Goal: Task Accomplishment & Management: Manage account settings

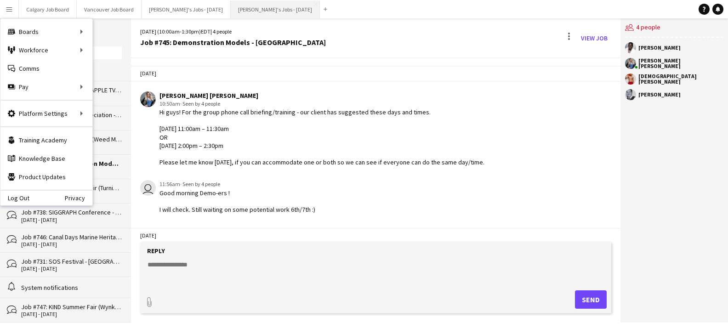
scroll to position [1504, 0]
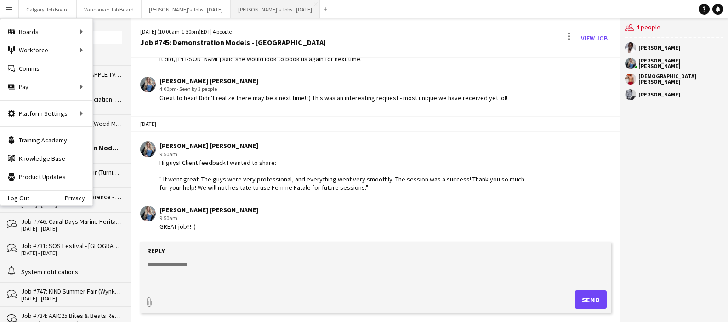
click at [287, 4] on button "[PERSON_NAME]'s Jobs - [DATE] Close" at bounding box center [275, 9] width 89 height 18
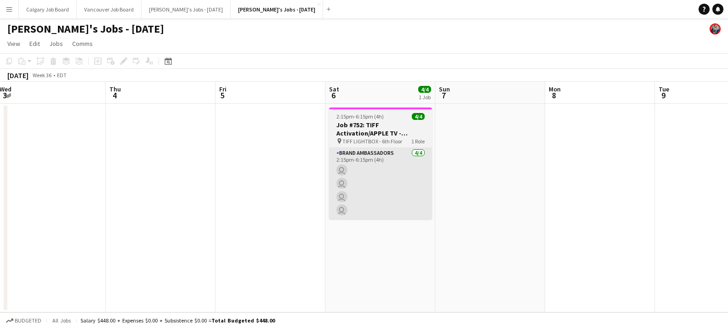
scroll to position [0, 0]
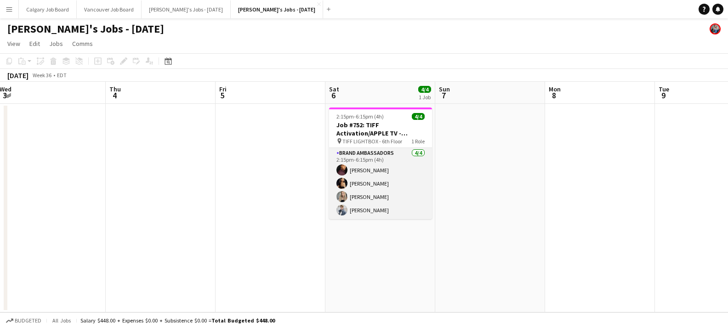
click at [349, 167] on app-card-role "Brand Ambassadors [DATE] 2:15pm-6:15pm (4h) [PERSON_NAME] [PERSON_NAME] [PERSON…" at bounding box center [380, 183] width 103 height 71
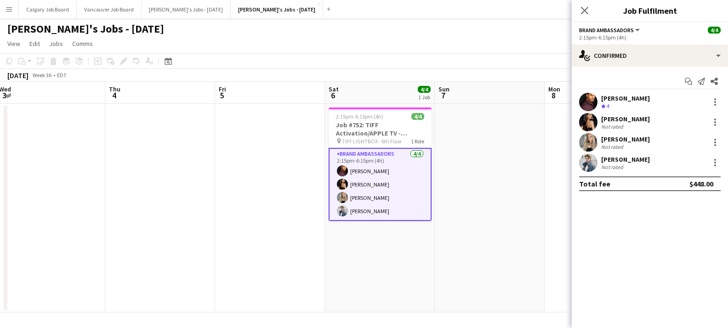
scroll to position [0, 0]
click at [711, 101] on div at bounding box center [715, 102] width 11 height 11
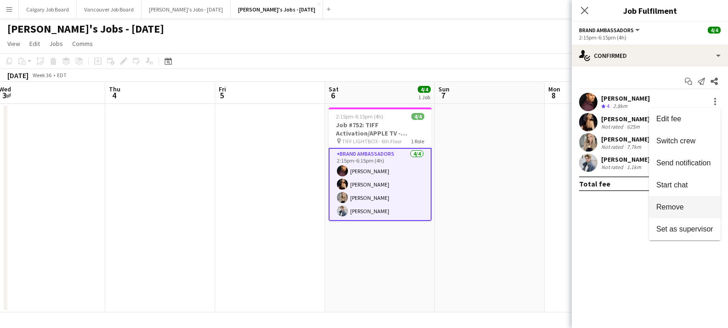
click at [683, 208] on span "Remove" at bounding box center [670, 207] width 28 height 8
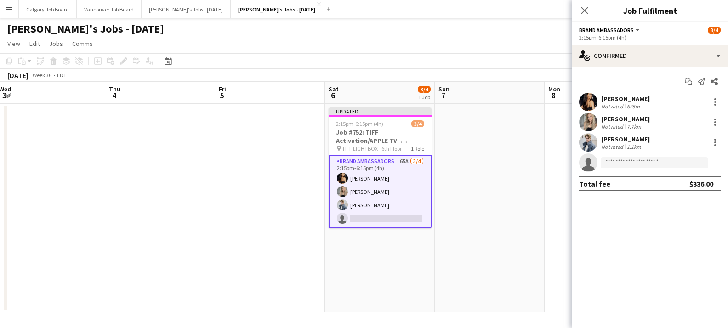
click at [537, 164] on app-date-cell at bounding box center [490, 208] width 110 height 209
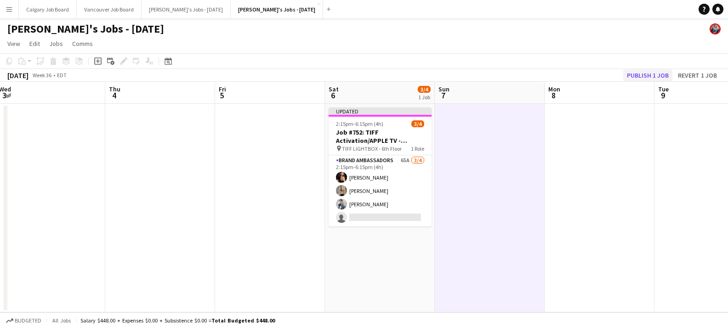
click at [655, 71] on button "Publish 1 job" at bounding box center [647, 75] width 49 height 12
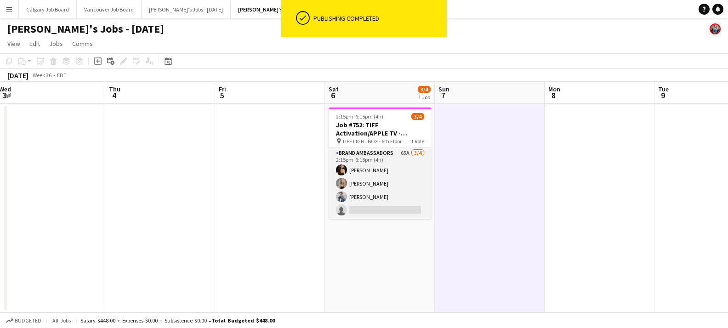
click at [390, 207] on app-card-role "Brand Ambassadors 65A [DATE] 2:15pm-6:15pm (4h) [PERSON_NAME] [PERSON_NAME] [PE…" at bounding box center [380, 183] width 103 height 71
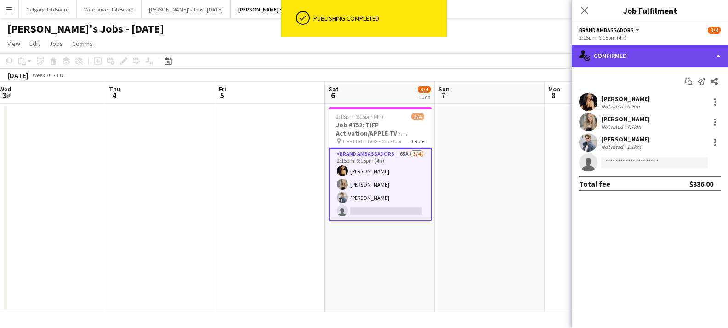
click at [663, 57] on div "single-neutral-actions-check-2 Confirmed" at bounding box center [650, 56] width 156 height 22
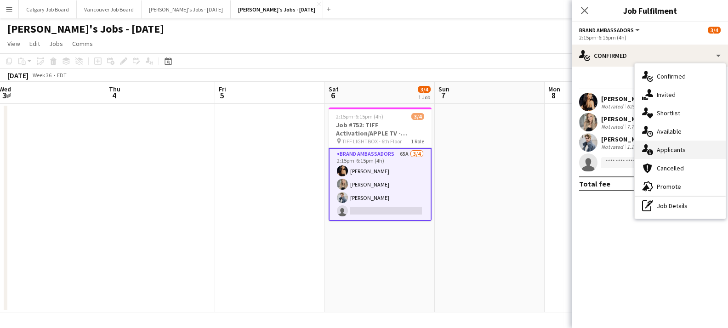
click at [679, 149] on div "single-neutral-actions-information Applicants" at bounding box center [680, 150] width 91 height 18
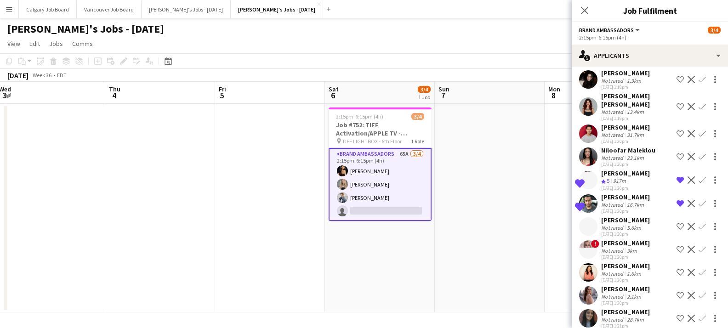
scroll to position [159, 0]
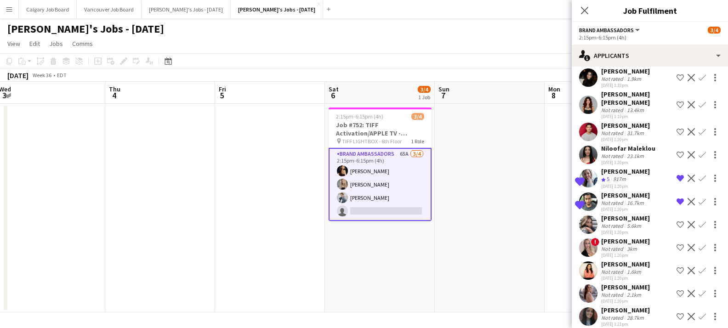
click at [701, 201] on app-icon "Confirm" at bounding box center [702, 201] width 7 height 7
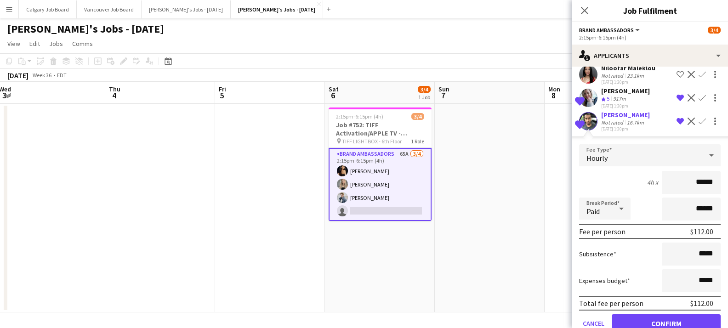
scroll to position [264, 0]
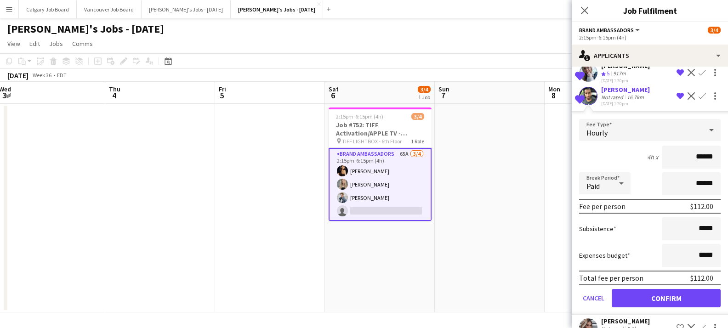
click at [652, 299] on button "Confirm" at bounding box center [666, 298] width 109 height 18
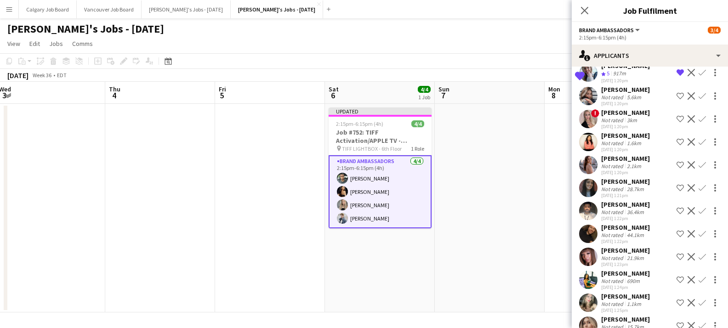
click at [516, 244] on app-date-cell at bounding box center [490, 208] width 110 height 209
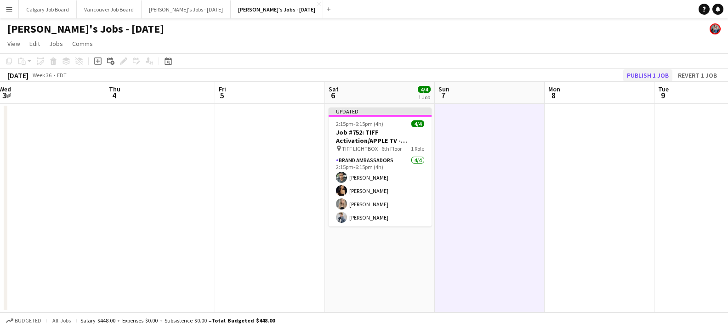
click at [638, 78] on button "Publish 1 job" at bounding box center [647, 75] width 49 height 12
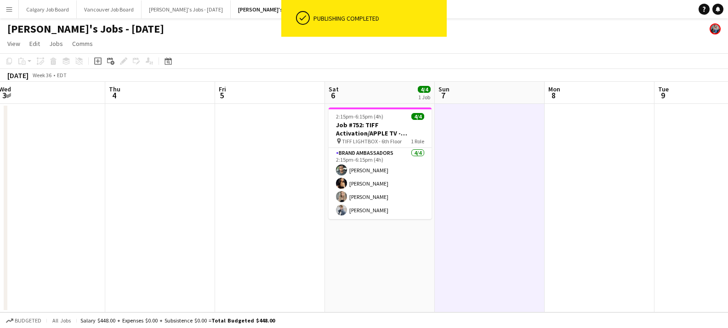
drag, startPoint x: 393, startPoint y: 208, endPoint x: 454, endPoint y: 187, distance: 65.1
click at [393, 207] on app-card-role "Brand Ambassadors [DATE] 2:15pm-6:15pm (4h) [PERSON_NAME] [PERSON_NAME] [PERSON…" at bounding box center [380, 183] width 103 height 71
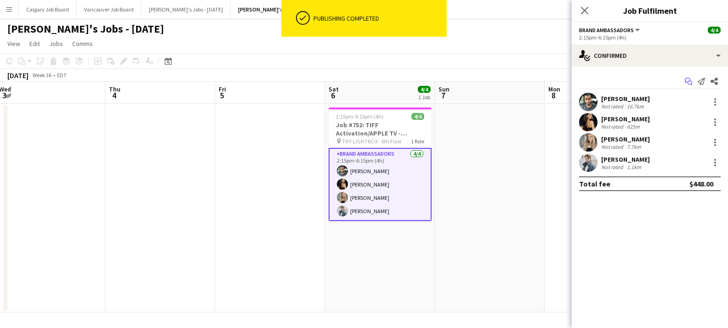
click at [690, 84] on icon "Start chat" at bounding box center [688, 81] width 7 height 7
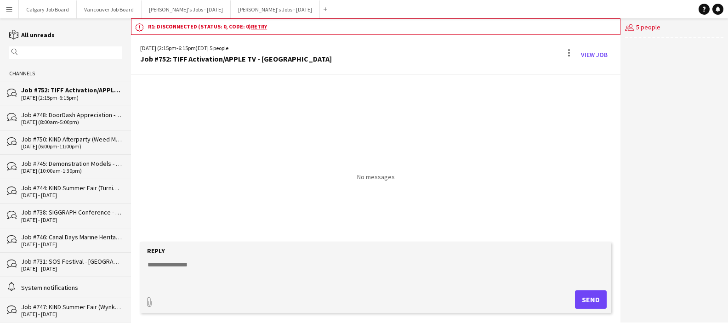
click at [85, 106] on div "bubbles Job #748: DoorDash Appreciation - [GEOGRAPHIC_DATA] [DATE] (8:00am-5:00…" at bounding box center [65, 118] width 131 height 24
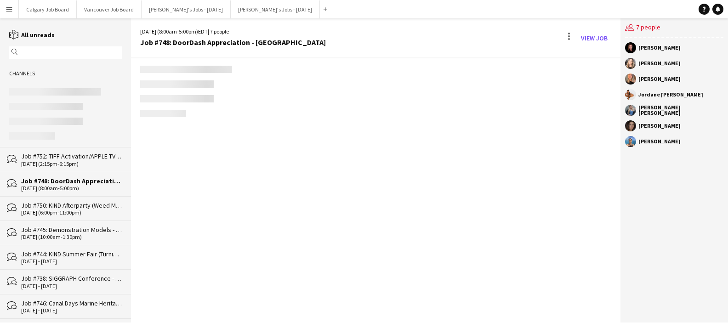
scroll to position [1042, 0]
click at [95, 159] on div "Job #752: TIFF Activation/APPLE TV - [GEOGRAPHIC_DATA]" at bounding box center [71, 156] width 101 height 8
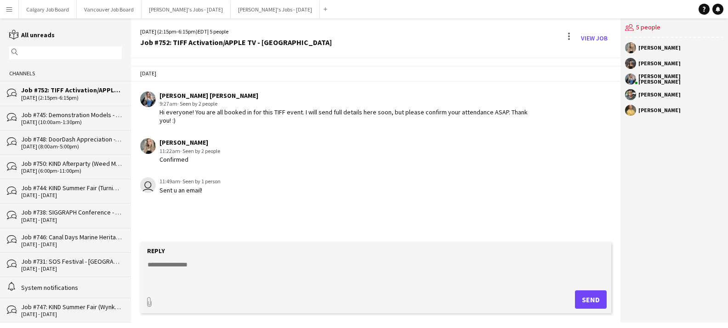
click at [8, 11] on app-icon "Menu" at bounding box center [9, 9] width 7 height 7
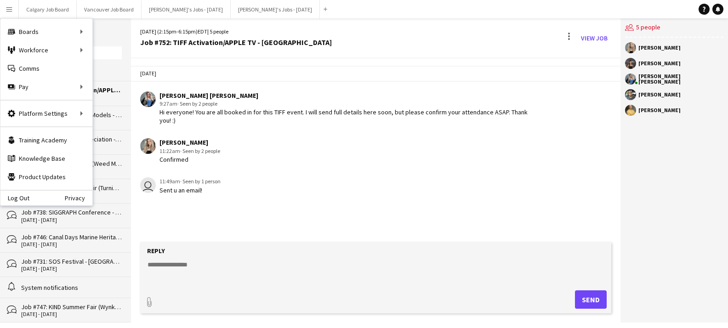
click at [273, 54] on div "06-09-2025 (2:15pm-6:15pm) EDT | 5 people Job #752: TIFF Activation/APPLE TV - …" at bounding box center [376, 38] width 490 height 40
